Goal: Information Seeking & Learning: Check status

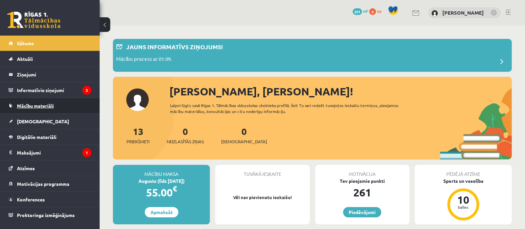
click at [27, 105] on span "Mācību materiāli" at bounding box center [35, 106] width 37 height 6
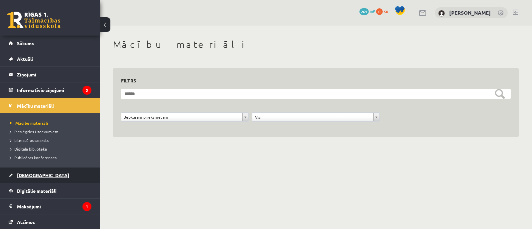
click at [45, 167] on link "[DEMOGRAPHIC_DATA]" at bounding box center [50, 174] width 83 height 15
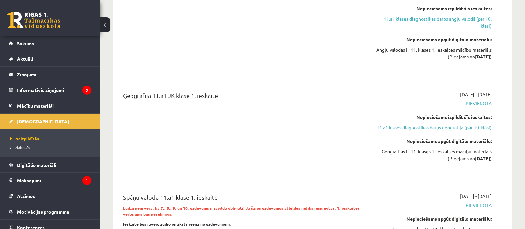
scroll to position [262, 0]
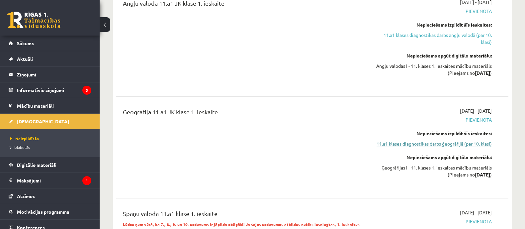
click at [443, 147] on link "11.a1 klases diagnostikas darbs ģeogrāfijā (par 10. klasi)" at bounding box center [434, 143] width 116 height 7
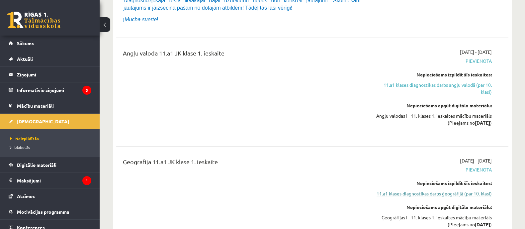
scroll to position [208, 0]
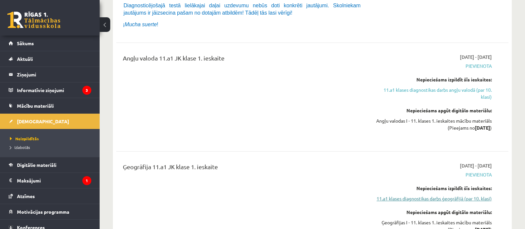
click at [437, 202] on link "11.a1 klases diagnostikas darbs ģeogrāfijā (par 10. klasi)" at bounding box center [434, 198] width 116 height 7
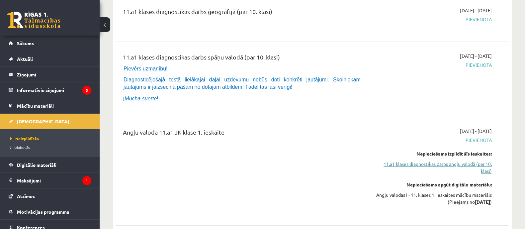
click at [473, 161] on link "11.a1 klases diagnostikas darbs angļu valodā (par 10. klasi)" at bounding box center [434, 167] width 116 height 14
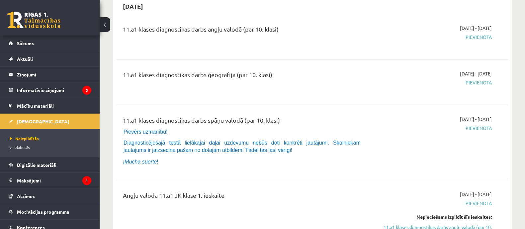
scroll to position [83, 0]
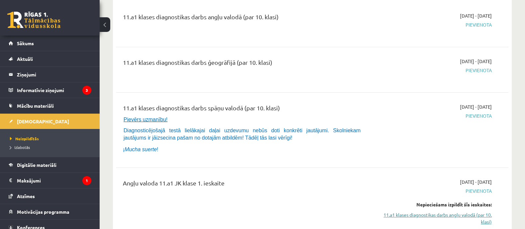
click at [465, 213] on link "11.a1 klases diagnostikas darbs angļu valodā (par 10. klasi)" at bounding box center [434, 218] width 116 height 14
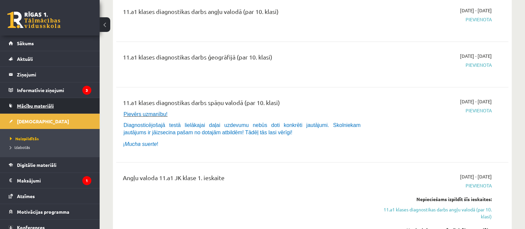
click at [46, 105] on span "Mācību materiāli" at bounding box center [35, 106] width 37 height 6
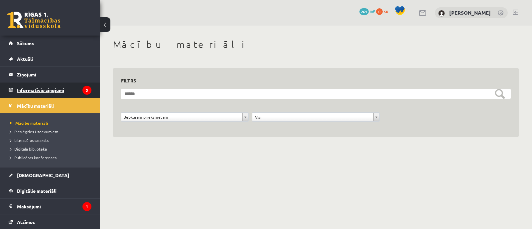
click at [57, 87] on legend "Informatīvie ziņojumi 3" at bounding box center [54, 89] width 74 height 15
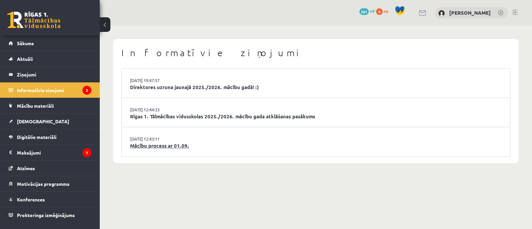
click at [187, 144] on link "Mācību process ar 01.09." at bounding box center [315, 146] width 371 height 8
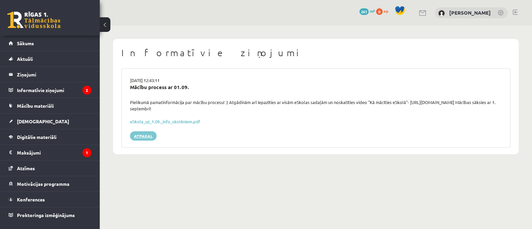
click at [152, 135] on link "Atpakaļ" at bounding box center [143, 135] width 27 height 9
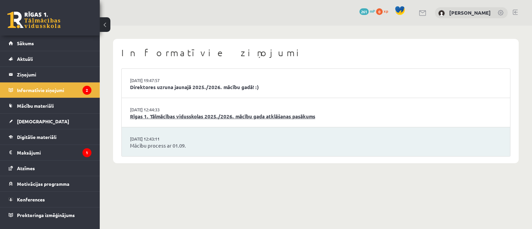
click at [172, 114] on link "Rīgas 1. Tālmācības vidusskolas 2025./2026. mācību gada atklāšanas pasākums" at bounding box center [315, 117] width 371 height 8
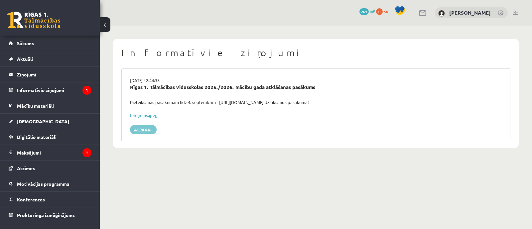
click at [147, 130] on link "Atpakaļ" at bounding box center [143, 129] width 27 height 9
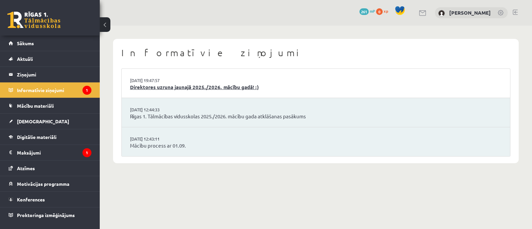
click at [201, 88] on link "Direktores uzruna jaunajā 2025./2026. mācību gadā! :)" at bounding box center [315, 87] width 371 height 8
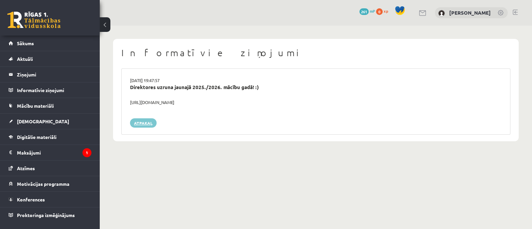
click at [150, 124] on link "Atpakaļ" at bounding box center [143, 122] width 27 height 9
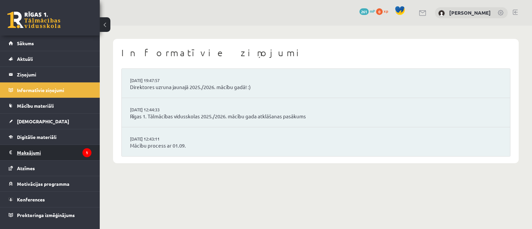
click at [71, 153] on legend "Maksājumi 1" at bounding box center [54, 152] width 74 height 15
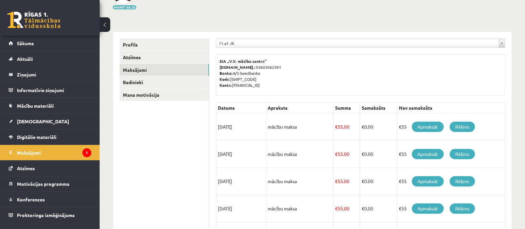
scroll to position [50, 0]
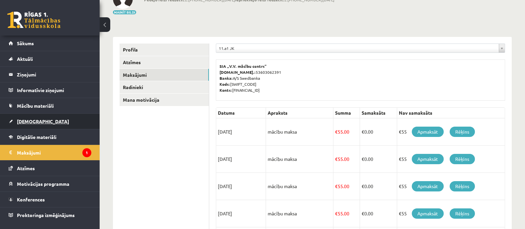
click at [42, 124] on link "[DEMOGRAPHIC_DATA]" at bounding box center [50, 121] width 83 height 15
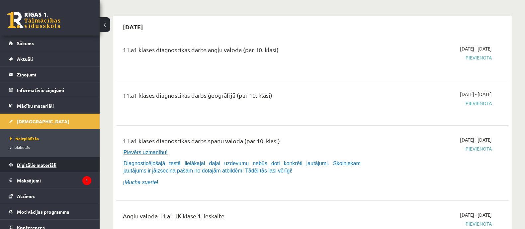
click at [45, 163] on span "Digitālie materiāli" at bounding box center [37, 165] width 40 height 6
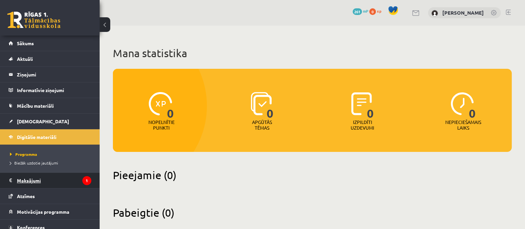
click at [30, 181] on legend "Maksājumi 1" at bounding box center [54, 180] width 74 height 15
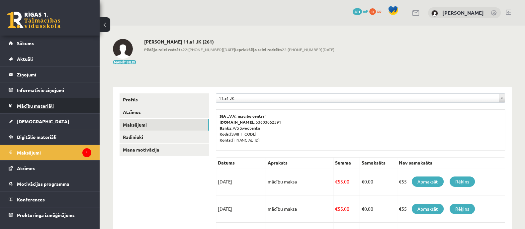
click at [51, 103] on span "Mācību materiāli" at bounding box center [35, 106] width 37 height 6
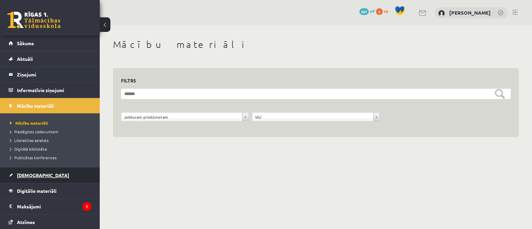
click at [29, 175] on span "[DEMOGRAPHIC_DATA]" at bounding box center [43, 175] width 52 height 6
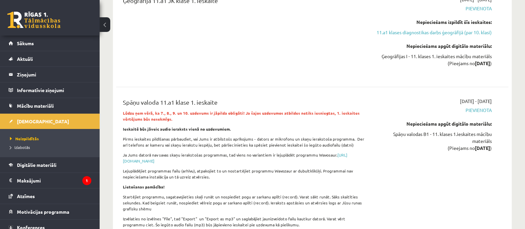
scroll to position [208, 0]
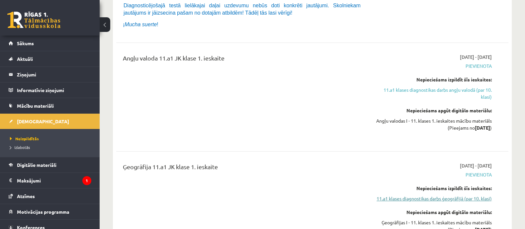
click at [479, 202] on link "11.a1 klases diagnostikas darbs ģeogrāfijā (par 10. klasi)" at bounding box center [434, 198] width 116 height 7
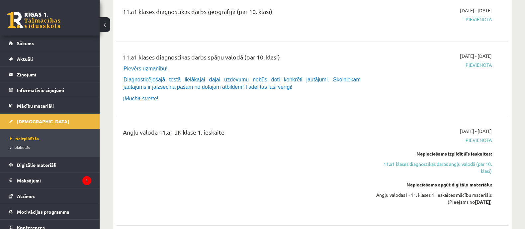
scroll to position [51, 0]
